Goal: Information Seeking & Learning: Learn about a topic

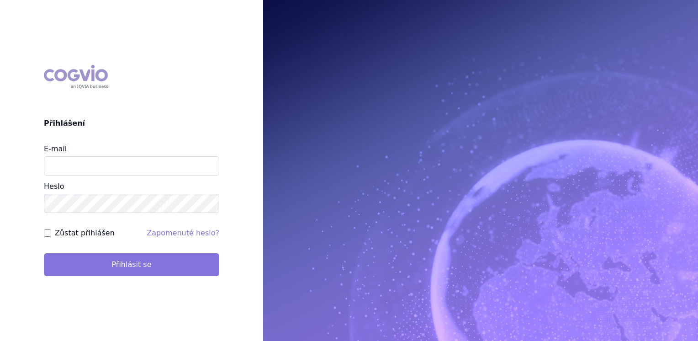
type input "jana_oberreiterova@accord-healthcare.com"
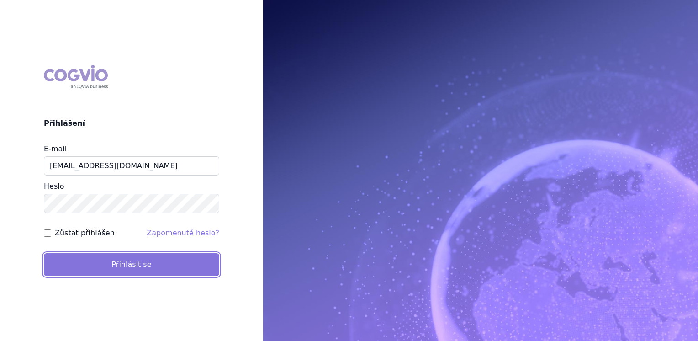
click at [123, 266] on button "Přihlásit se" at bounding box center [131, 264] width 175 height 23
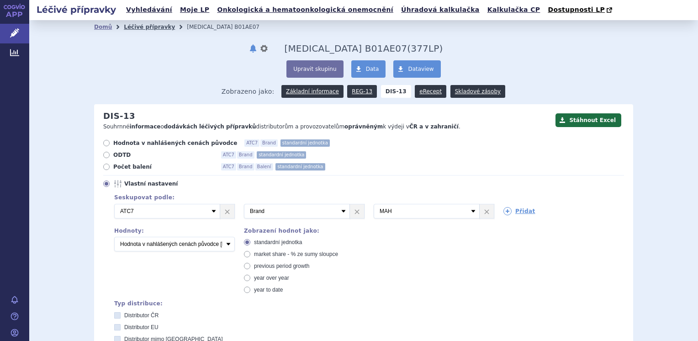
click at [133, 26] on link "Léčivé přípravky" at bounding box center [149, 27] width 51 height 6
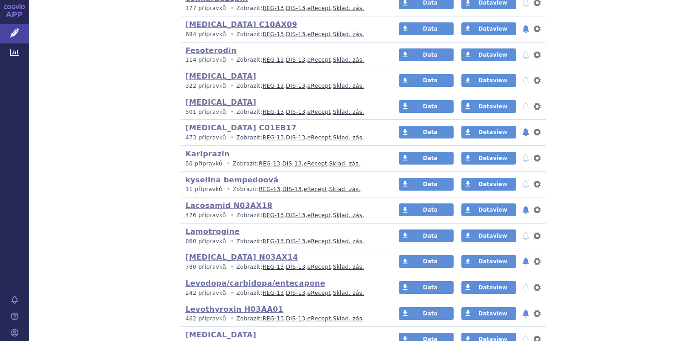
scroll to position [822, 0]
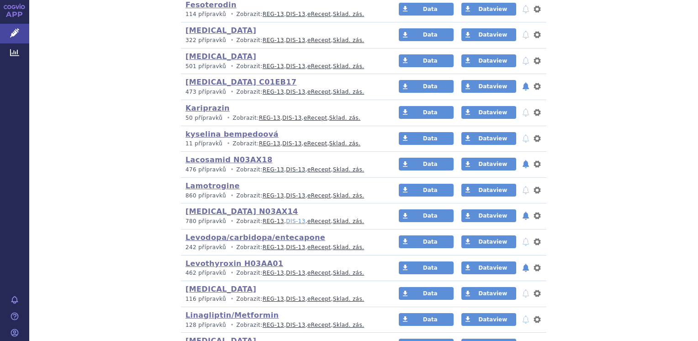
click at [286, 218] on link "DIS-13" at bounding box center [295, 221] width 19 height 6
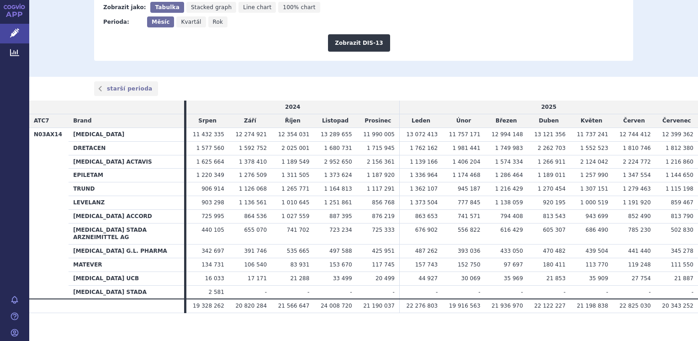
scroll to position [158, 0]
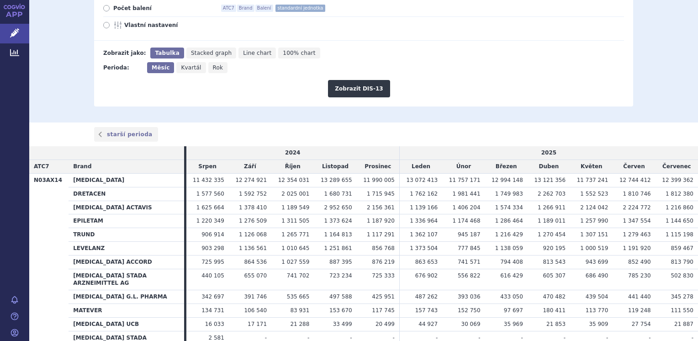
click at [106, 8] on label "Počet balení ATC7 Brand Balení standardní jednotka" at bounding box center [363, 8] width 521 height 7
click at [106, 8] on input "Počet balení ATC7 Brand Balení standardní jednotka" at bounding box center [107, 9] width 6 height 6
radio input "true"
click at [338, 85] on button "Zobrazit DIS-13" at bounding box center [359, 88] width 62 height 17
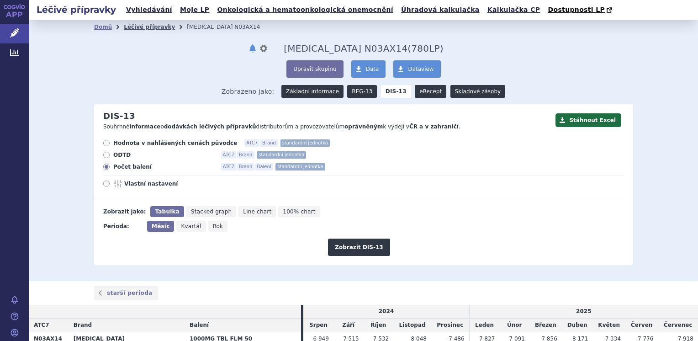
click at [142, 25] on link "Léčivé přípravky" at bounding box center [149, 27] width 51 height 6
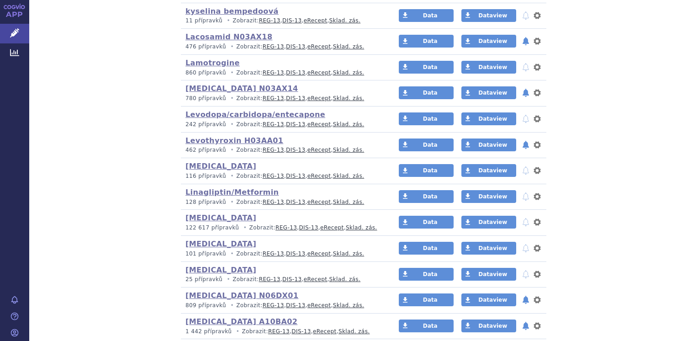
scroll to position [959, 0]
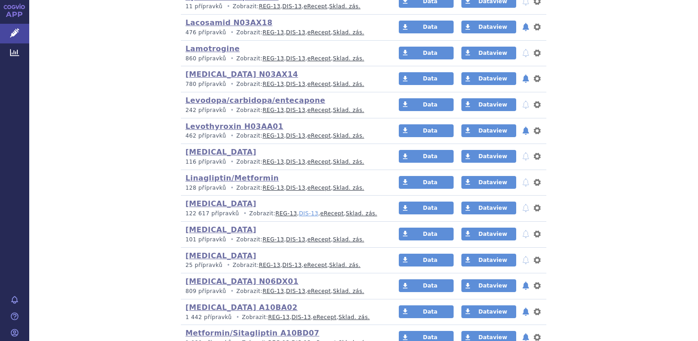
click at [299, 210] on link "DIS-13" at bounding box center [308, 213] width 19 height 6
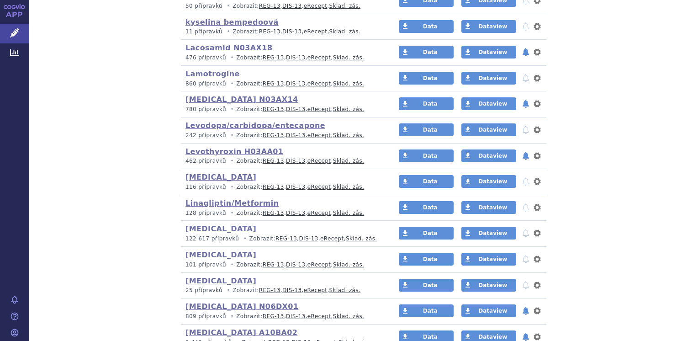
scroll to position [1005, 0]
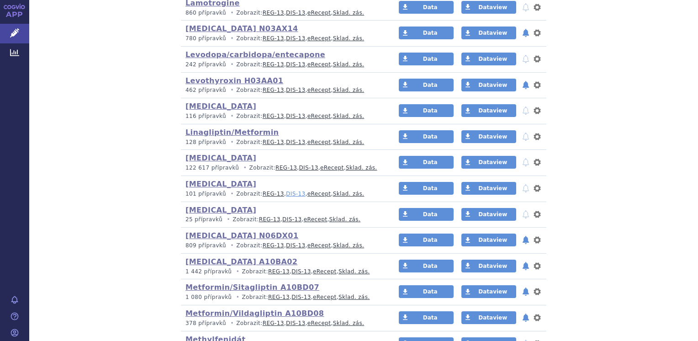
click at [286, 191] on link "DIS-13" at bounding box center [295, 193] width 19 height 6
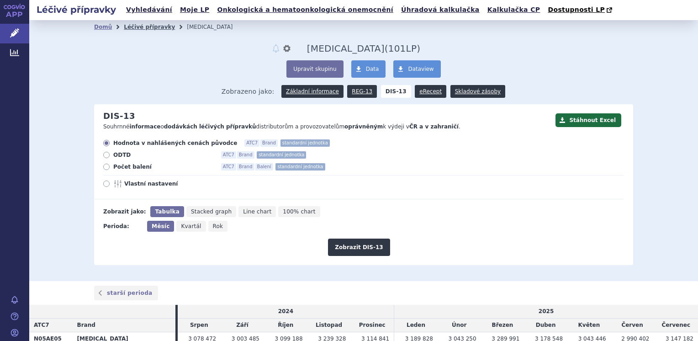
click at [141, 27] on link "Léčivé přípravky" at bounding box center [149, 27] width 51 height 6
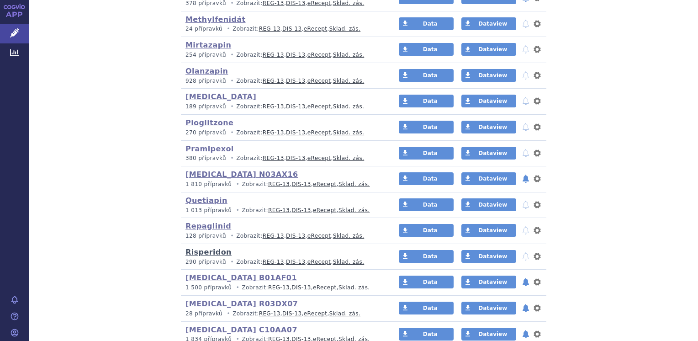
scroll to position [1553, 0]
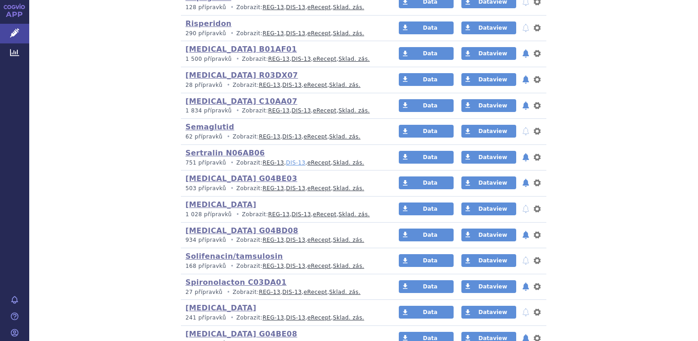
click at [286, 159] on link "DIS-13" at bounding box center [295, 162] width 19 height 6
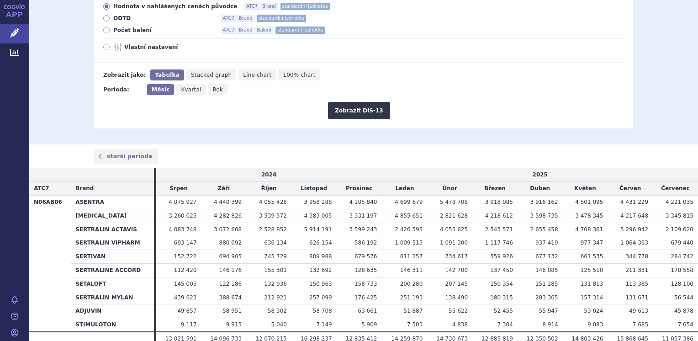
scroll to position [137, 0]
click at [353, 109] on button "Zobrazit DIS-13" at bounding box center [359, 109] width 62 height 17
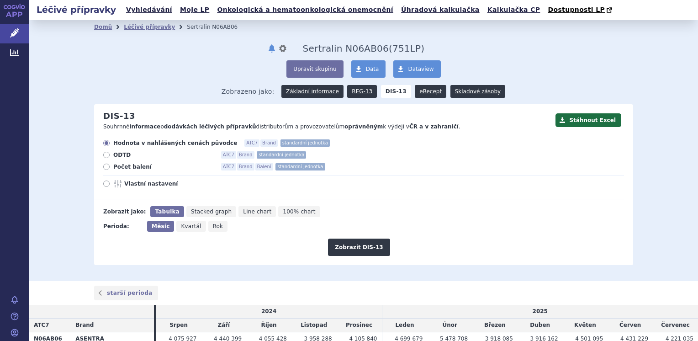
click at [104, 166] on icon at bounding box center [106, 166] width 6 height 6
click at [104, 166] on input "Počet balení ATC7 Brand Balení standardní jednotka" at bounding box center [107, 168] width 6 height 6
radio input "true"
click at [362, 244] on button "Zobrazit DIS-13" at bounding box center [359, 246] width 62 height 17
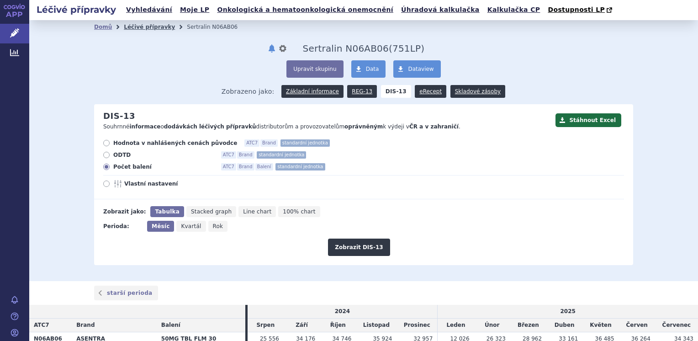
click at [131, 26] on link "Léčivé přípravky" at bounding box center [149, 27] width 51 height 6
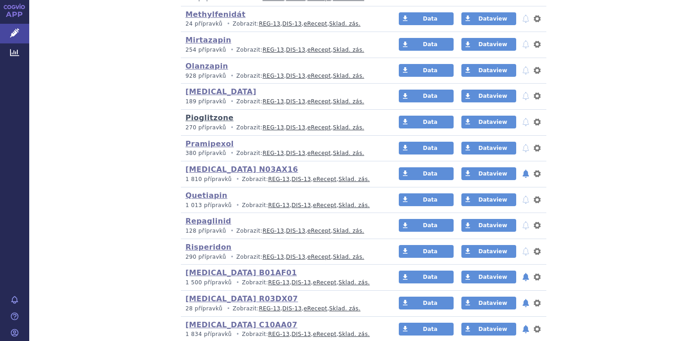
scroll to position [1324, 0]
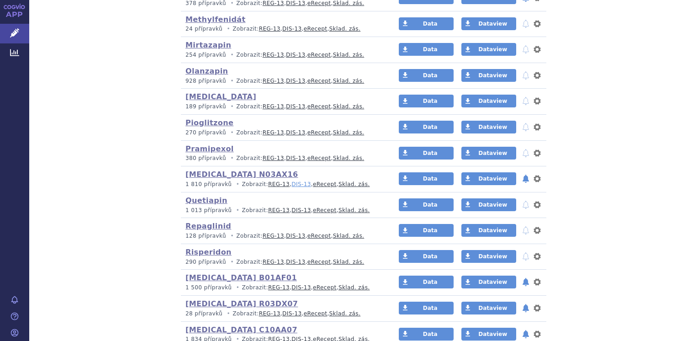
click at [291, 181] on link "DIS-13" at bounding box center [300, 184] width 19 height 6
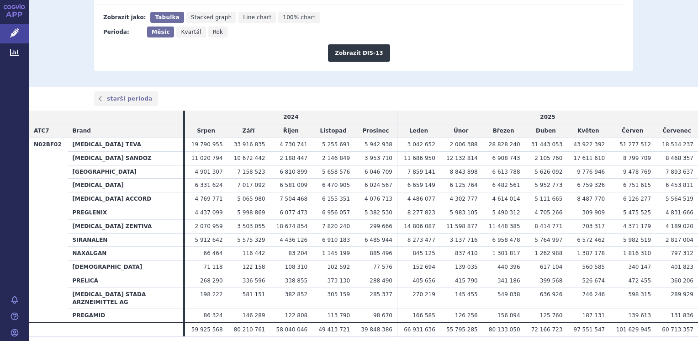
scroll to position [172, 0]
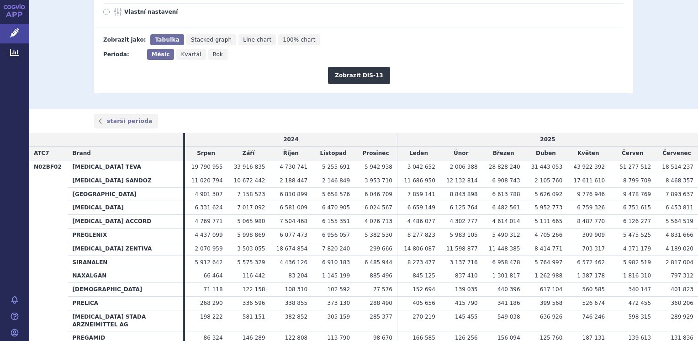
click at [103, 13] on icon at bounding box center [106, 12] width 6 height 6
click at [104, 13] on input "Vlastní nastavení" at bounding box center [107, 13] width 6 height 6
radio input "true"
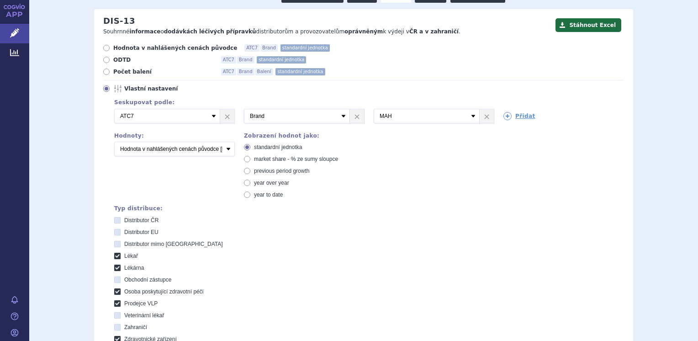
scroll to position [0, 0]
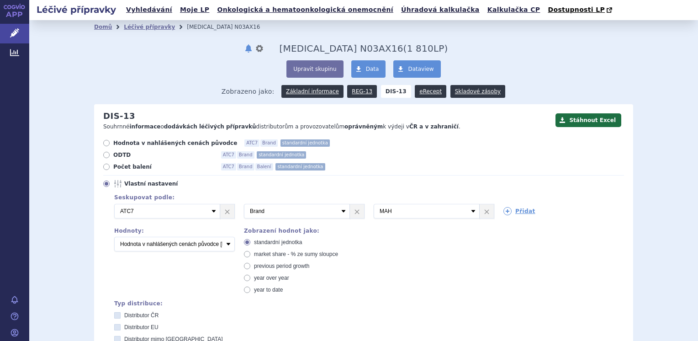
click at [104, 169] on icon at bounding box center [106, 166] width 6 height 6
click at [104, 169] on input "Počet balení ATC7 Brand Balení standardní jednotka" at bounding box center [107, 168] width 6 height 6
radio input "true"
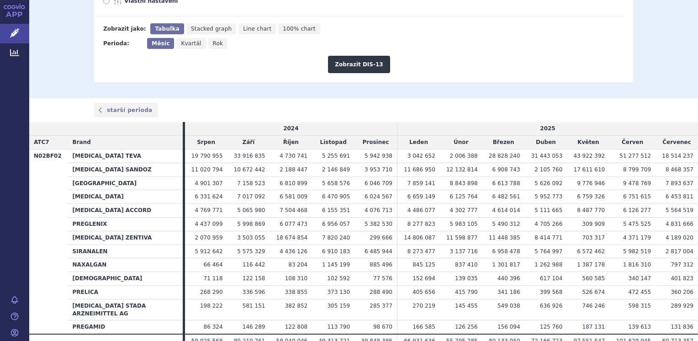
scroll to position [137, 0]
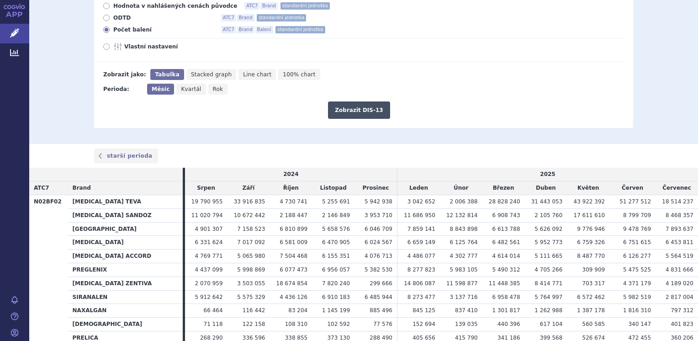
click at [363, 112] on button "Zobrazit DIS-13" at bounding box center [359, 109] width 62 height 17
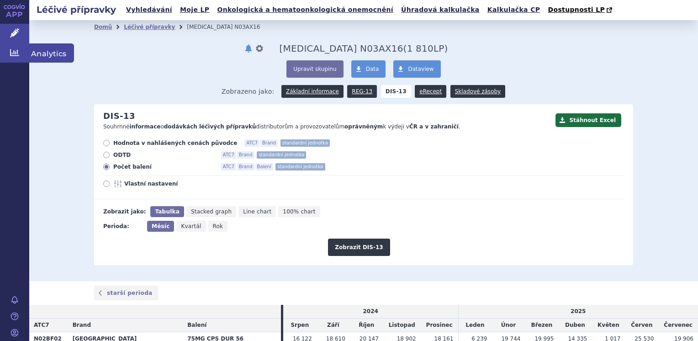
click at [13, 51] on icon at bounding box center [14, 52] width 9 height 7
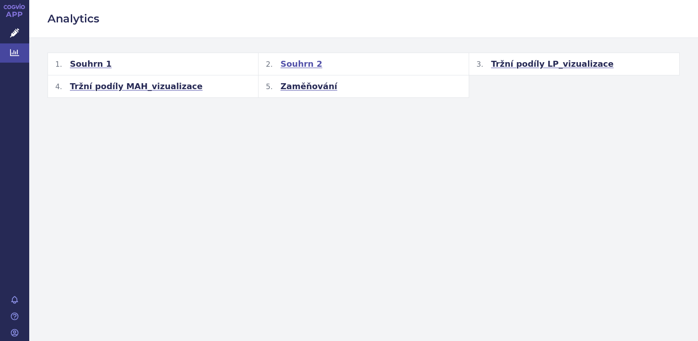
click at [290, 64] on span "Souhrn 2" at bounding box center [301, 63] width 42 height 11
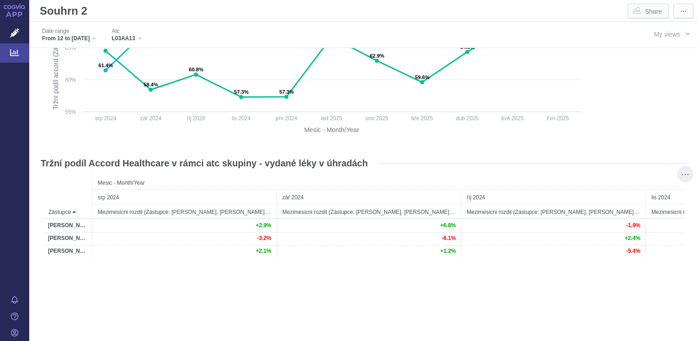
scroll to position [223, 0]
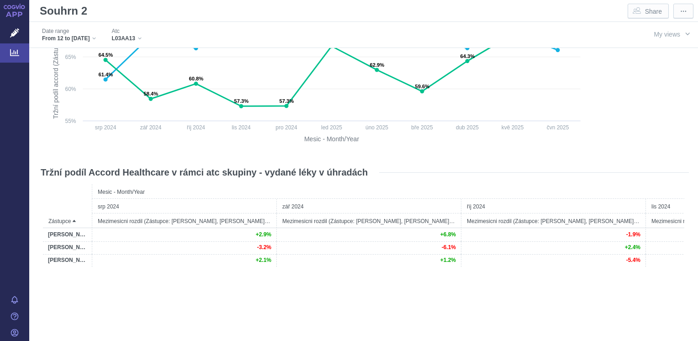
click at [10, 13] on link "APP" at bounding box center [14, 12] width 29 height 24
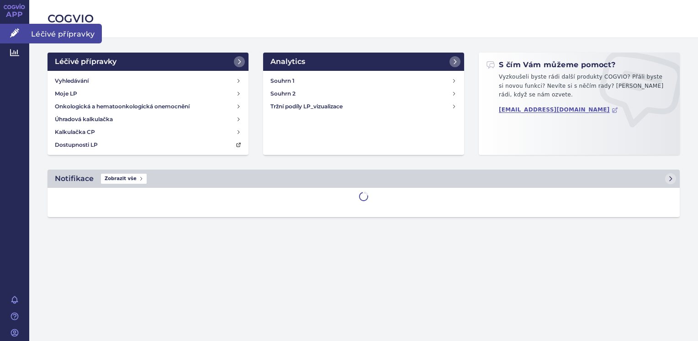
click at [13, 26] on link "Léčivé přípravky" at bounding box center [14, 33] width 29 height 19
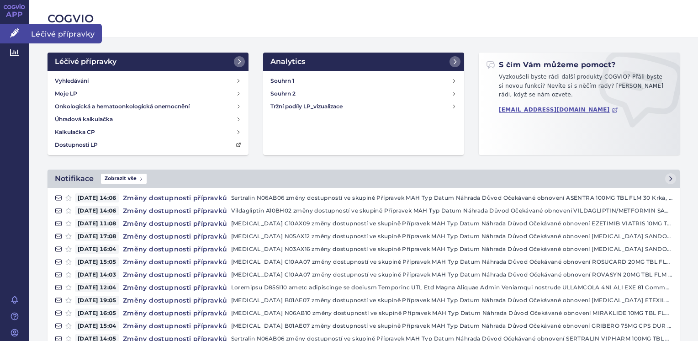
click at [63, 34] on span "Léčivé přípravky" at bounding box center [65, 33] width 73 height 19
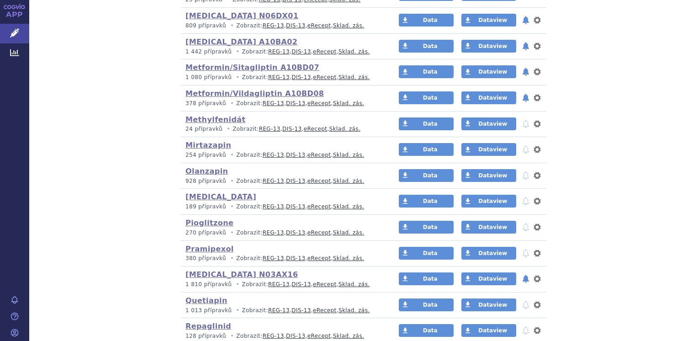
scroll to position [1233, 0]
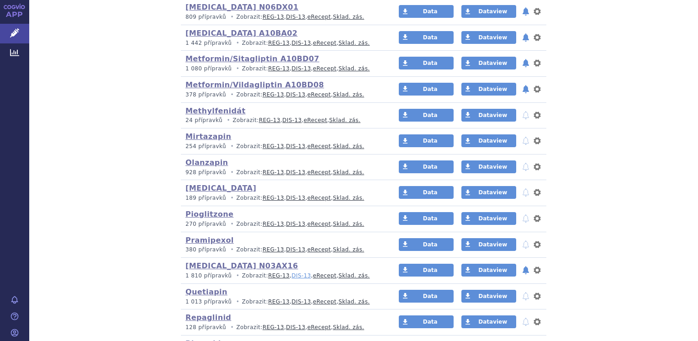
click at [291, 272] on link "DIS-13" at bounding box center [300, 275] width 19 height 6
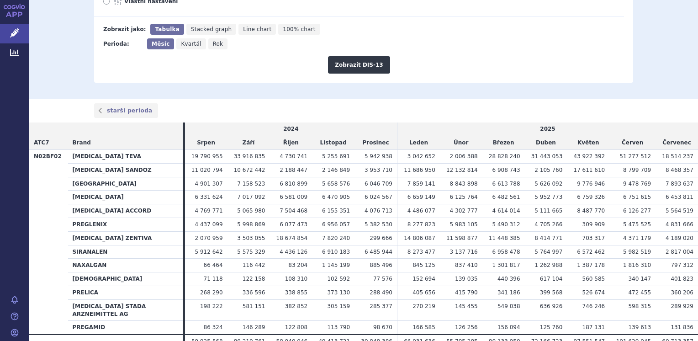
scroll to position [126, 0]
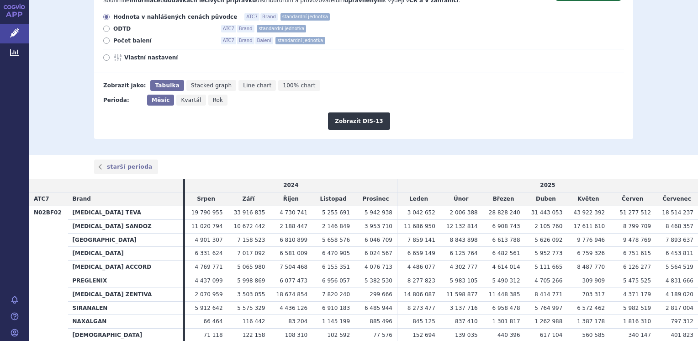
click at [104, 41] on icon at bounding box center [106, 40] width 6 height 6
click at [104, 41] on input "Počet balení ATC7 Brand Balení standardní jednotka" at bounding box center [107, 42] width 6 height 6
radio input "true"
click at [369, 121] on button "Zobrazit DIS-13" at bounding box center [359, 120] width 62 height 17
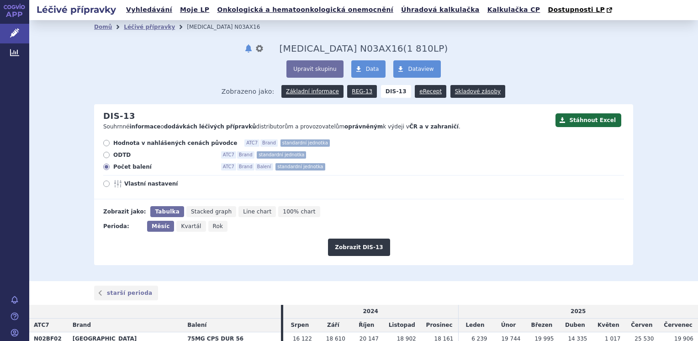
click at [104, 144] on icon at bounding box center [106, 143] width 6 height 6
click at [104, 144] on input "Hodnota v nahlášených cenách původce ATC7 Brand standardní jednotka" at bounding box center [107, 144] width 6 height 6
radio input "true"
click at [351, 247] on button "Zobrazit DIS-13" at bounding box center [359, 246] width 62 height 17
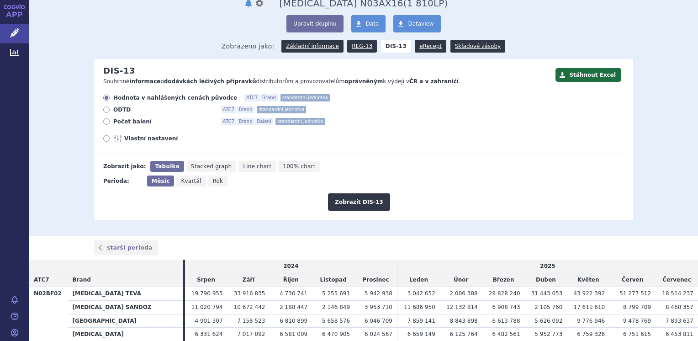
scroll to position [35, 0]
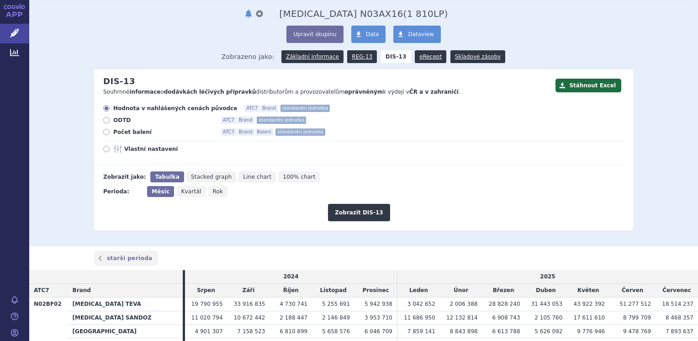
click at [104, 131] on icon at bounding box center [106, 132] width 6 height 6
click at [104, 131] on input "Počet balení ATC7 Brand Balení standardní jednotka" at bounding box center [107, 133] width 6 height 6
radio input "true"
click at [346, 215] on button "Zobrazit DIS-13" at bounding box center [359, 212] width 62 height 17
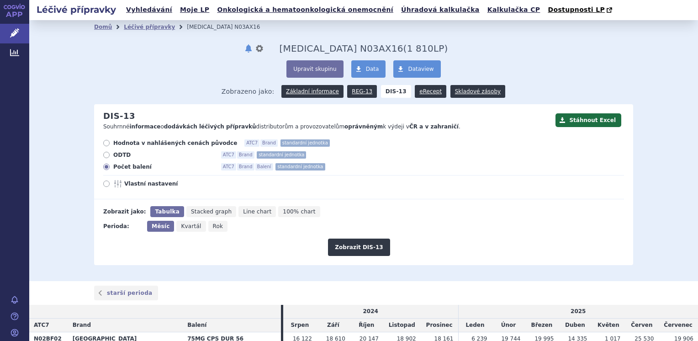
click at [103, 142] on icon at bounding box center [106, 143] width 6 height 6
click at [104, 142] on input "Hodnota v nahlášených cenách původce ATC7 Brand standardní jednotka" at bounding box center [107, 144] width 6 height 6
radio input "true"
click at [345, 249] on button "Zobrazit DIS-13" at bounding box center [359, 246] width 62 height 17
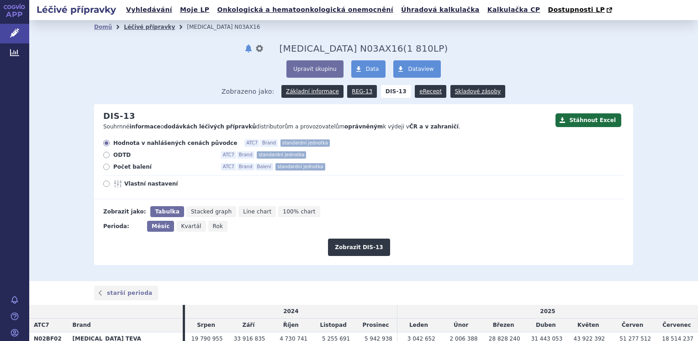
click at [150, 27] on link "Léčivé přípravky" at bounding box center [149, 27] width 51 height 6
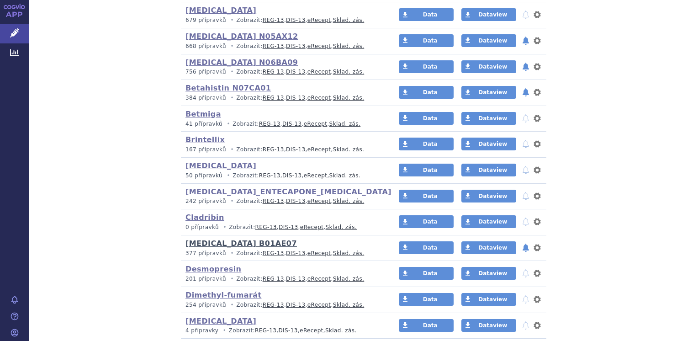
scroll to position [320, 0]
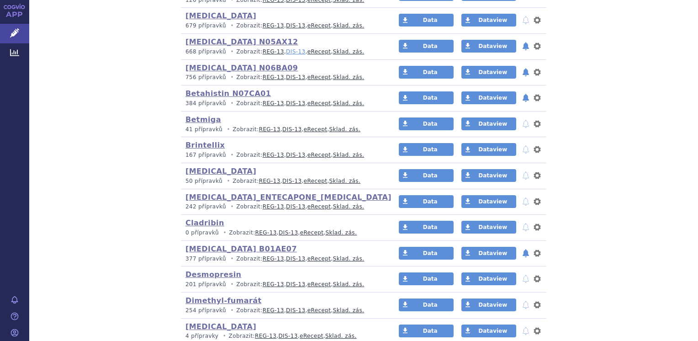
click at [286, 53] on link "DIS-13" at bounding box center [295, 51] width 19 height 6
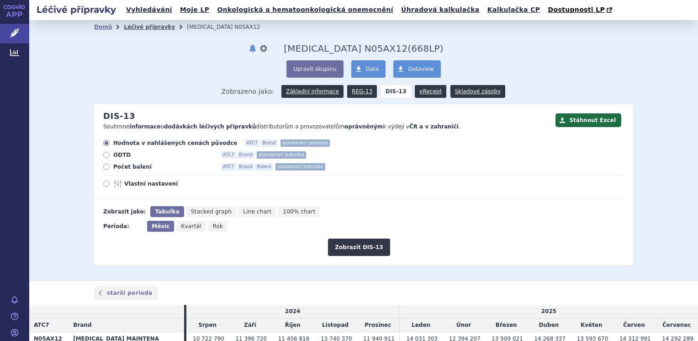
click at [153, 27] on link "Léčivé přípravky" at bounding box center [149, 27] width 51 height 6
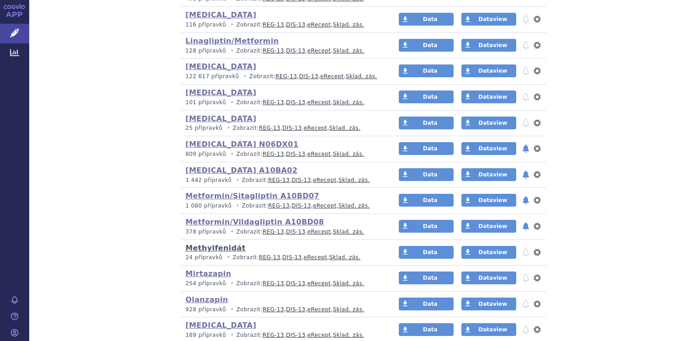
scroll to position [913, 0]
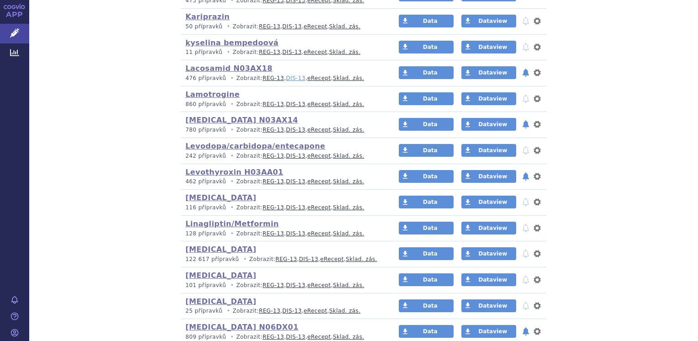
click at [286, 75] on link "DIS-13" at bounding box center [295, 78] width 19 height 6
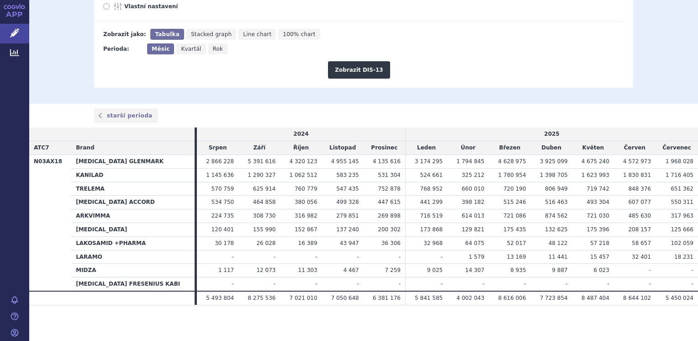
scroll to position [132, 0]
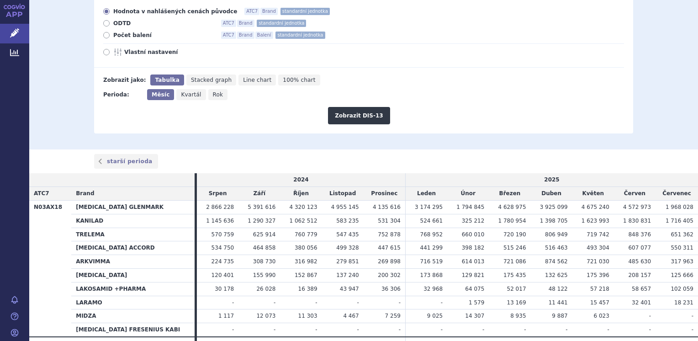
click at [103, 36] on icon at bounding box center [106, 35] width 6 height 6
click at [104, 36] on input "Počet balení ATC7 Brand Balení standardní jednotka" at bounding box center [107, 36] width 6 height 6
radio input "true"
click at [347, 116] on button "Zobrazit DIS-13" at bounding box center [359, 115] width 62 height 17
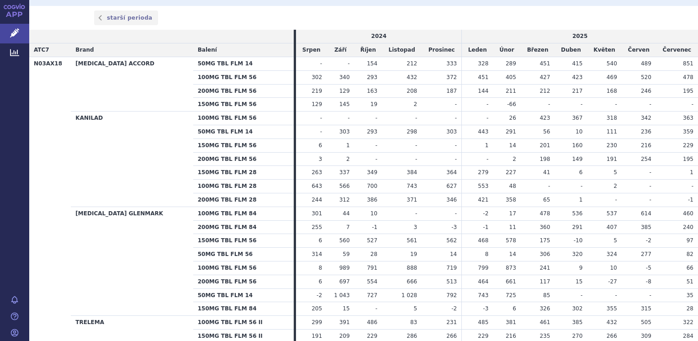
scroll to position [274, 0]
